Goal: Navigation & Orientation: Find specific page/section

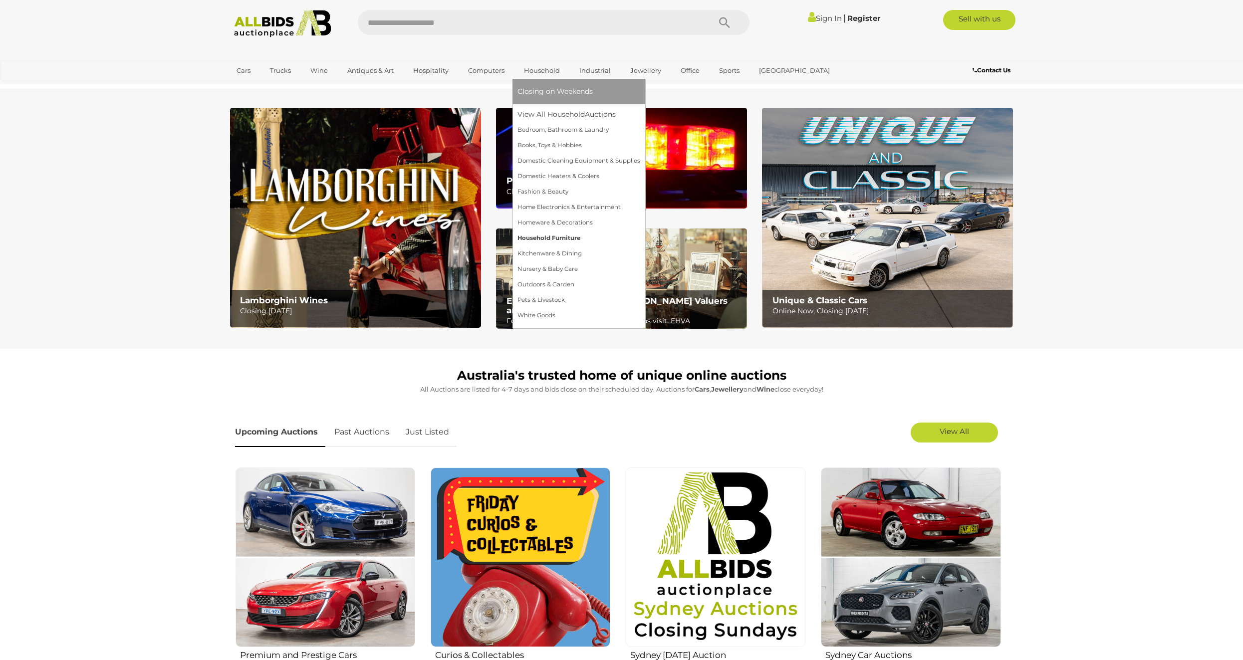
click at [567, 237] on link "Household Furniture" at bounding box center [578, 237] width 123 height 15
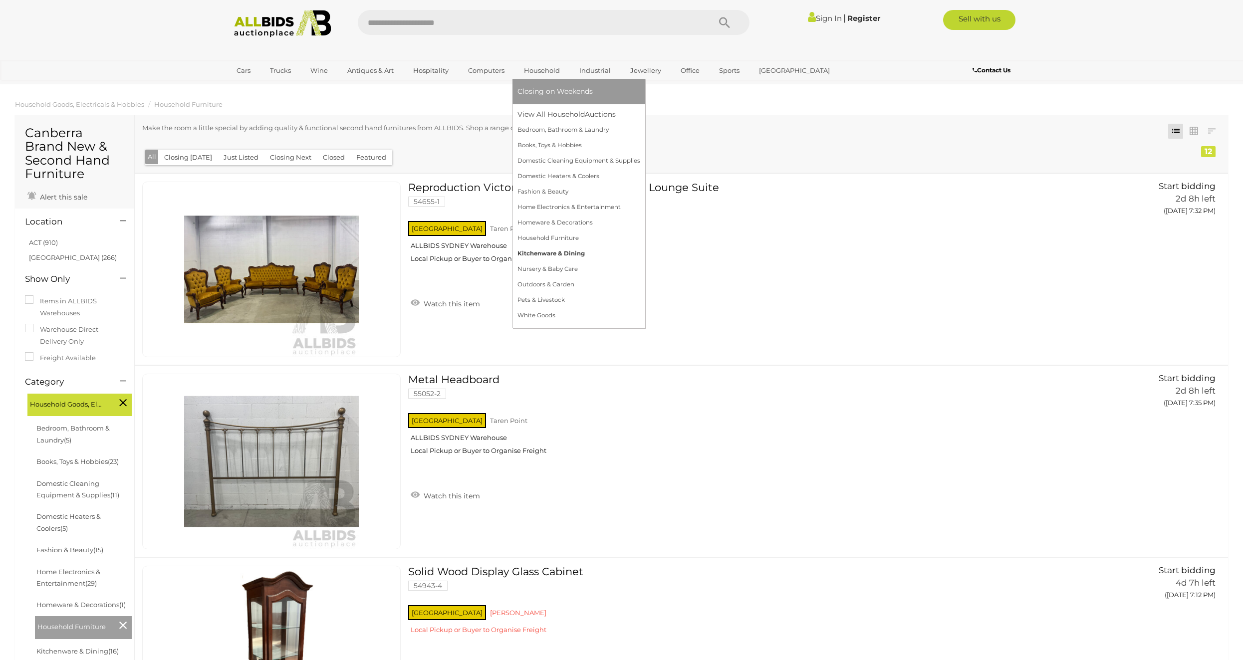
click at [569, 252] on link "Kitchenware & Dining" at bounding box center [578, 253] width 123 height 15
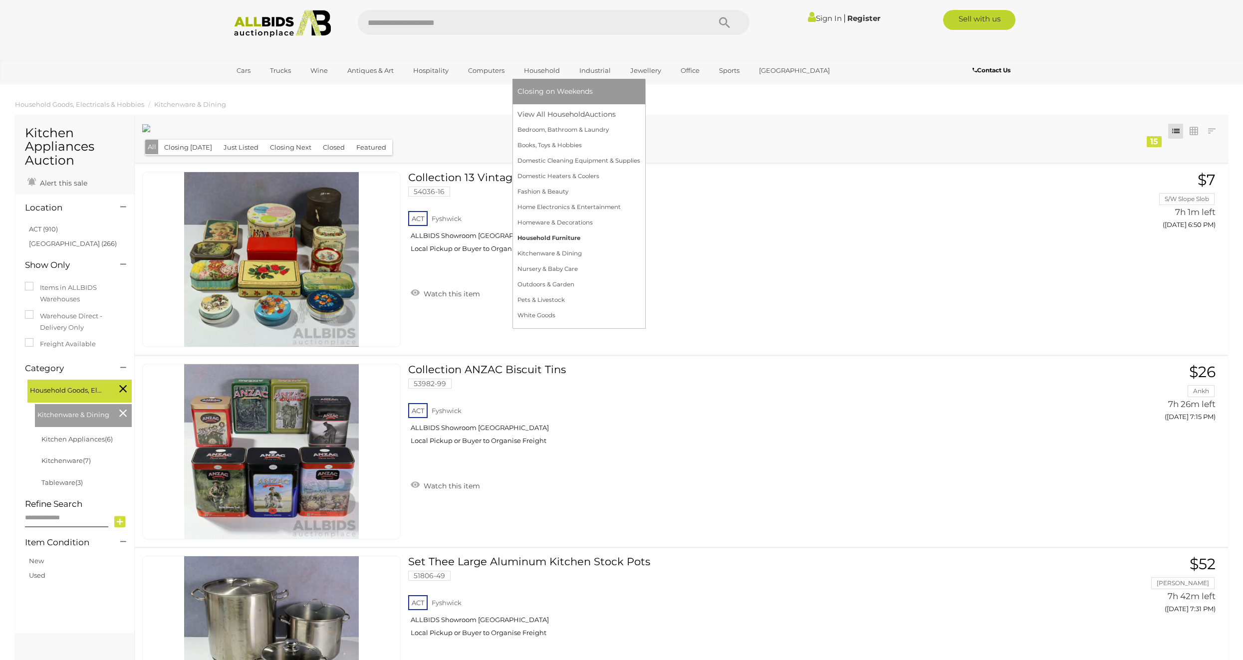
click at [568, 234] on link "Household Furniture" at bounding box center [578, 237] width 123 height 15
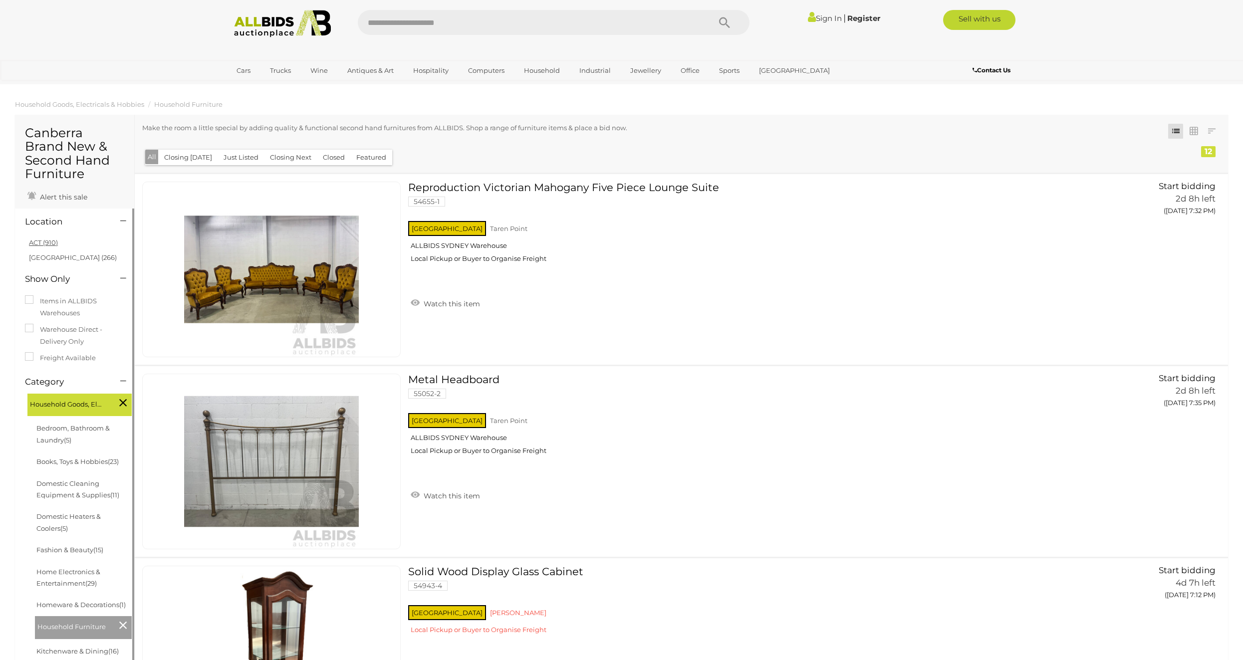
click at [51, 238] on link "ACT (910)" at bounding box center [43, 242] width 29 height 8
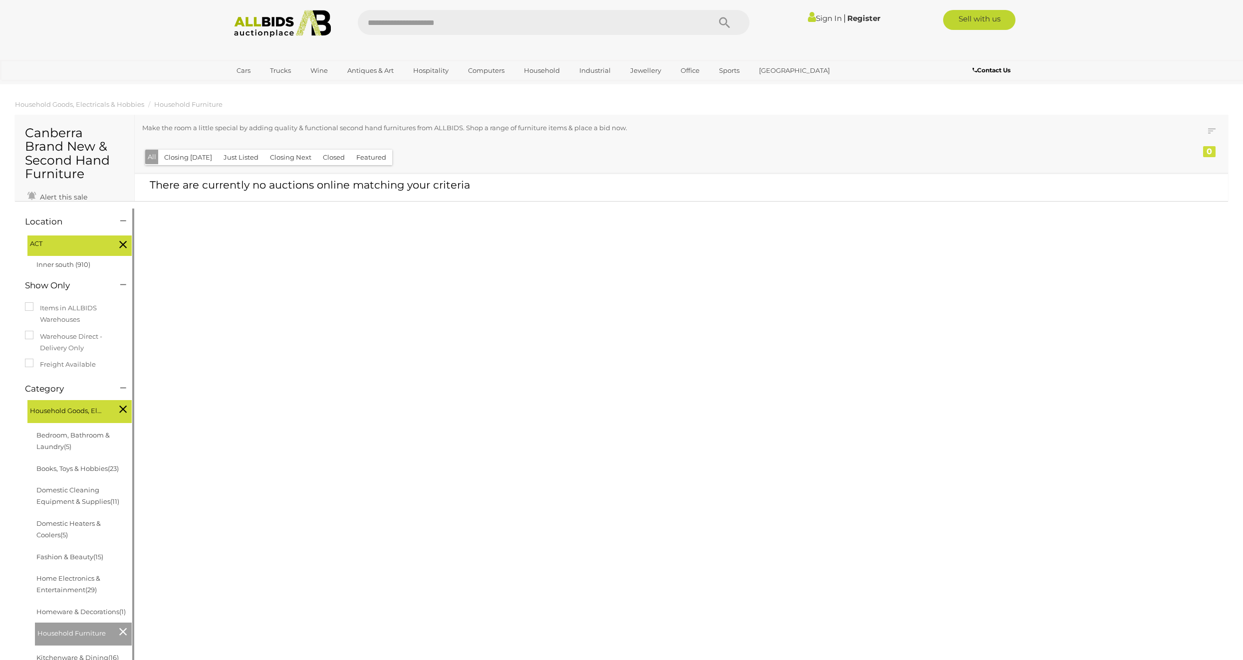
click at [123, 625] on icon at bounding box center [122, 631] width 7 height 13
click at [122, 625] on icon at bounding box center [122, 631] width 7 height 13
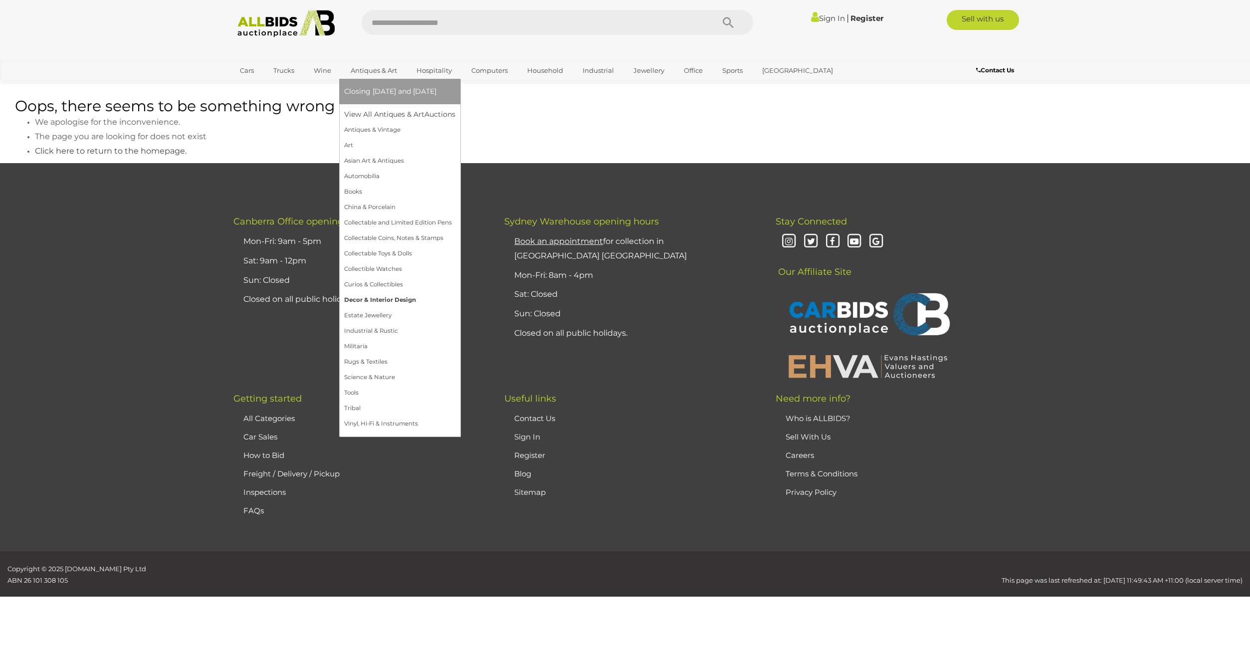
click at [400, 301] on link "Decor & Interior Design" at bounding box center [399, 299] width 111 height 15
